Goal: Task Accomplishment & Management: Complete application form

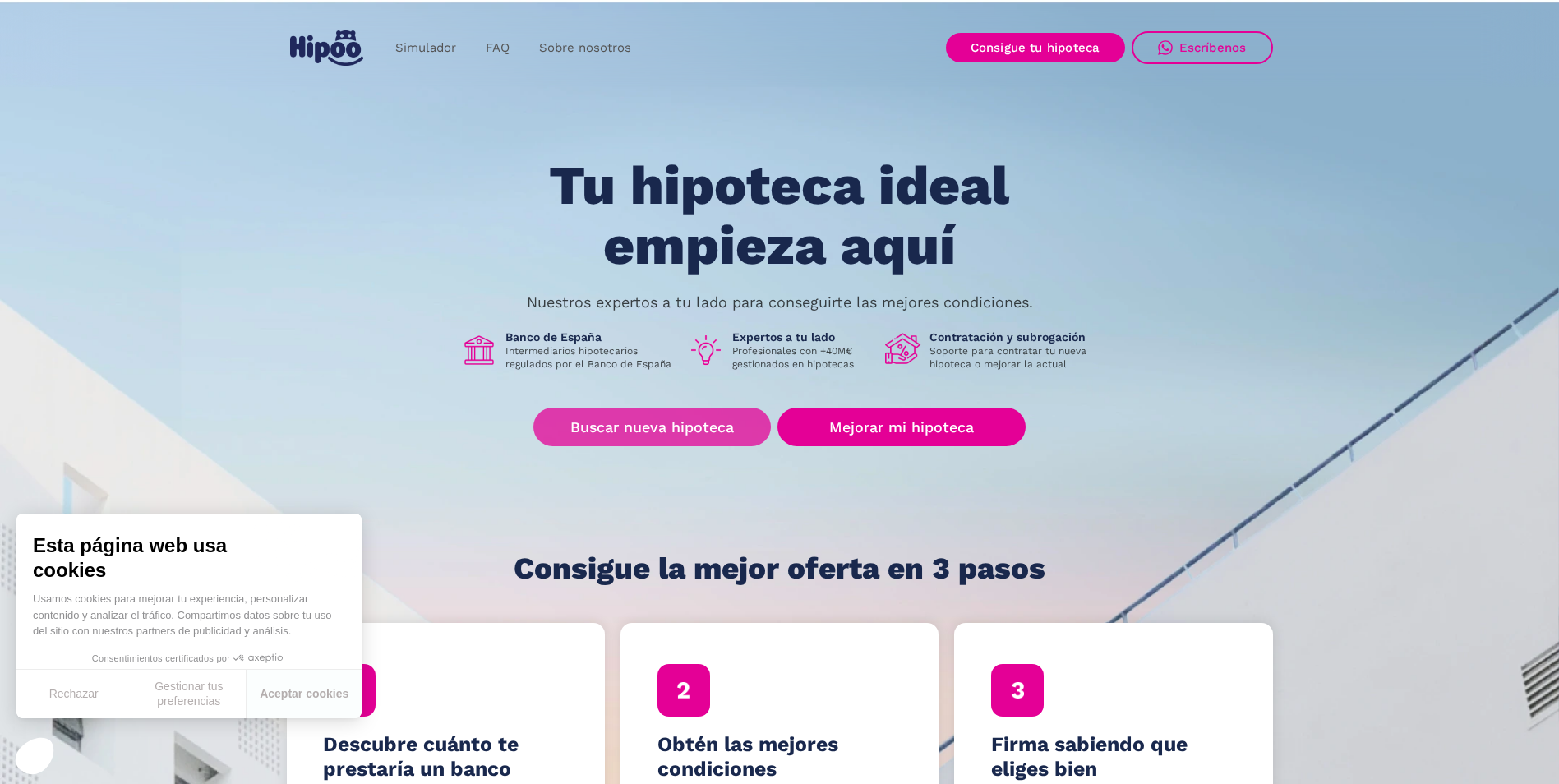
click at [685, 413] on link "Buscar nueva hipoteca" at bounding box center [652, 427] width 237 height 39
click at [610, 421] on link "Buscar nueva hipoteca" at bounding box center [652, 427] width 237 height 39
